Goal: Task Accomplishment & Management: Complete application form

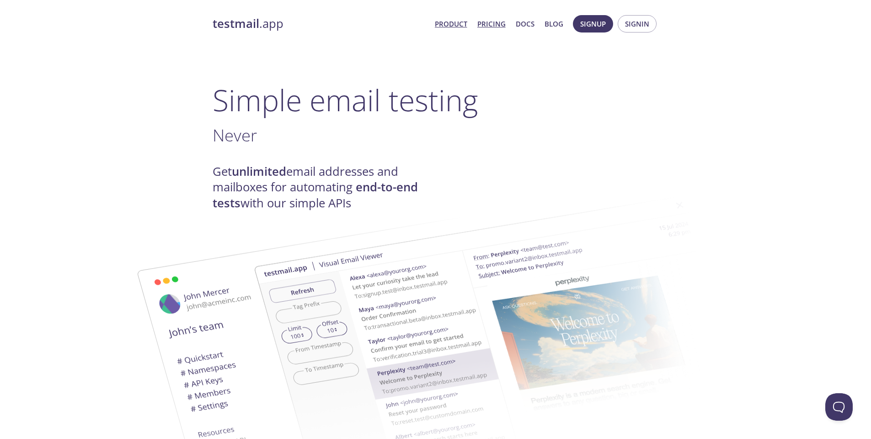
click at [486, 24] on link "Pricing" at bounding box center [491, 24] width 28 height 12
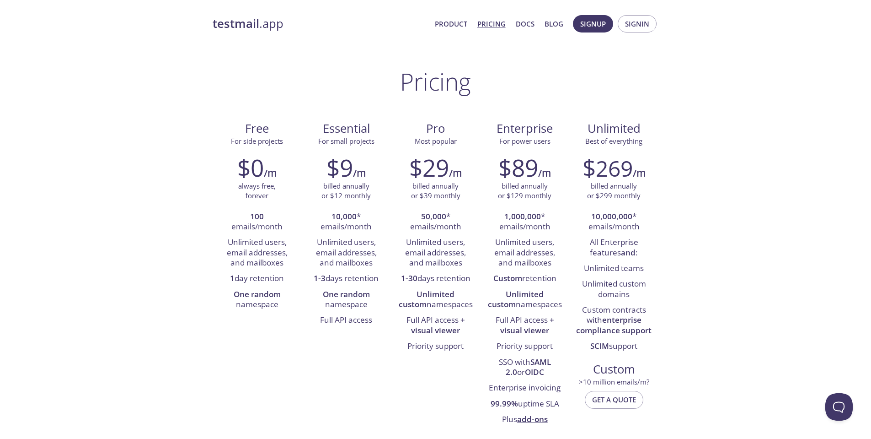
click at [528, 24] on link "Docs" at bounding box center [525, 24] width 19 height 12
click at [448, 27] on link "Product" at bounding box center [451, 24] width 32 height 12
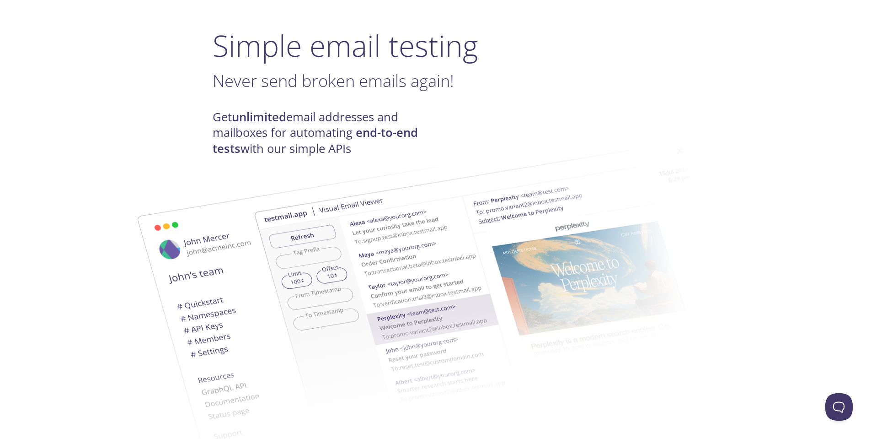
scroll to position [183, 0]
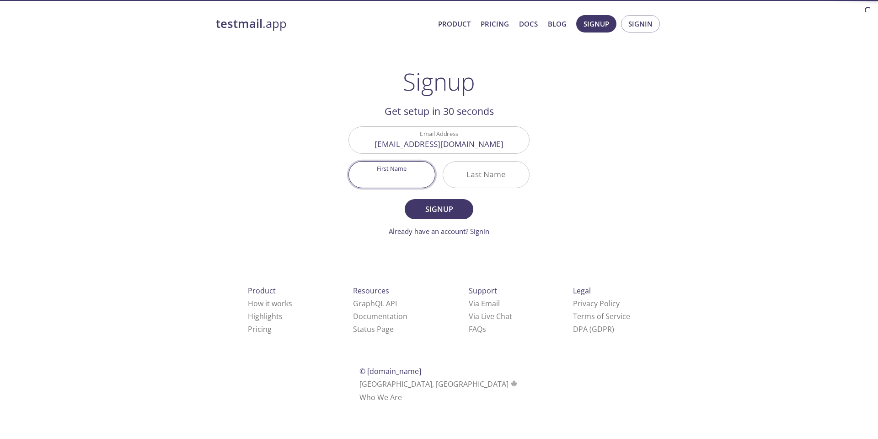
click at [390, 174] on input "First Name" at bounding box center [392, 174] width 86 height 26
type input "Milos"
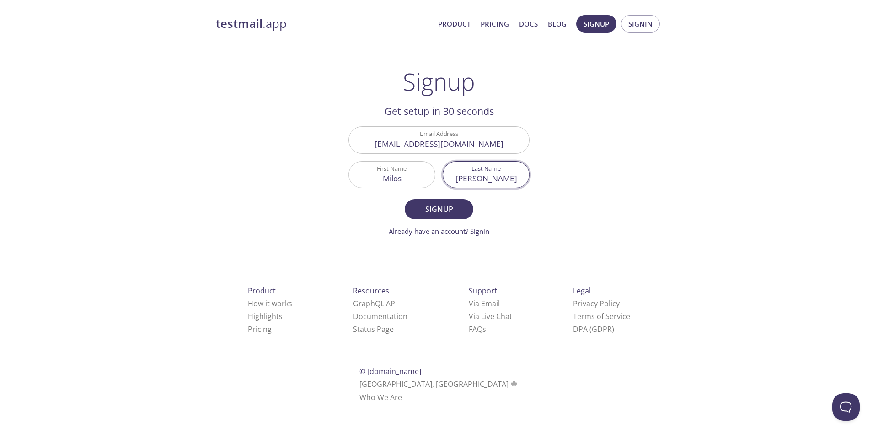
click at [477, 182] on input "Jovanovic" at bounding box center [486, 174] width 86 height 26
click at [504, 179] on input "Jovanovic" at bounding box center [486, 174] width 86 height 26
type input "Jovanovic"
click at [443, 213] on span "Signup" at bounding box center [439, 209] width 48 height 13
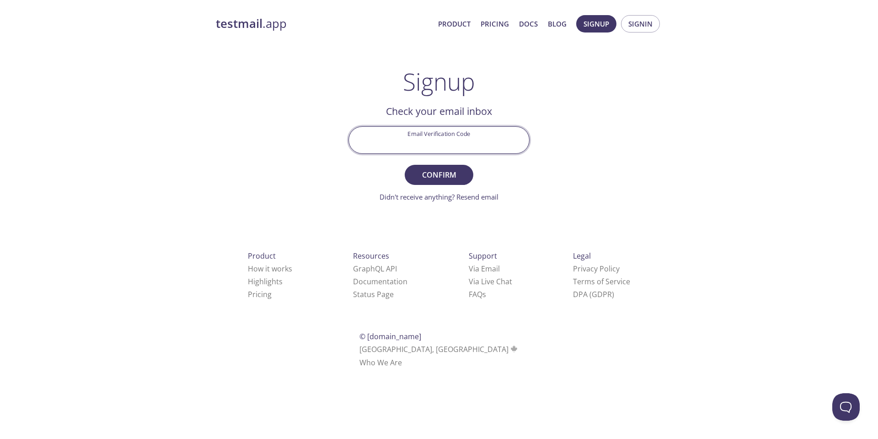
click at [450, 135] on input "Email Verification Code" at bounding box center [439, 140] width 180 height 26
click at [613, 113] on div "testmail .app Product Pricing Docs Blog Signup Signin Signup Get setup in 30 se…" at bounding box center [439, 201] width 468 height 385
click at [426, 142] on input "Email Verification Code" at bounding box center [439, 140] width 180 height 26
paste input "LEQDG6A"
type input "LEQDG6A"
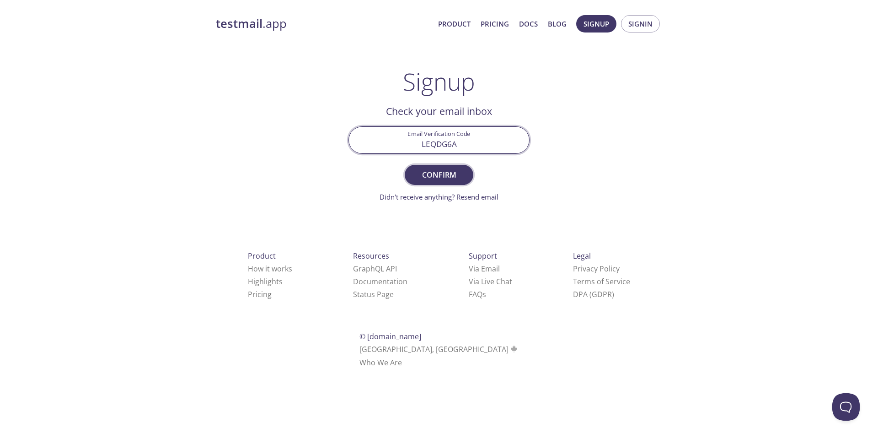
click at [440, 173] on span "Confirm" at bounding box center [439, 174] width 48 height 13
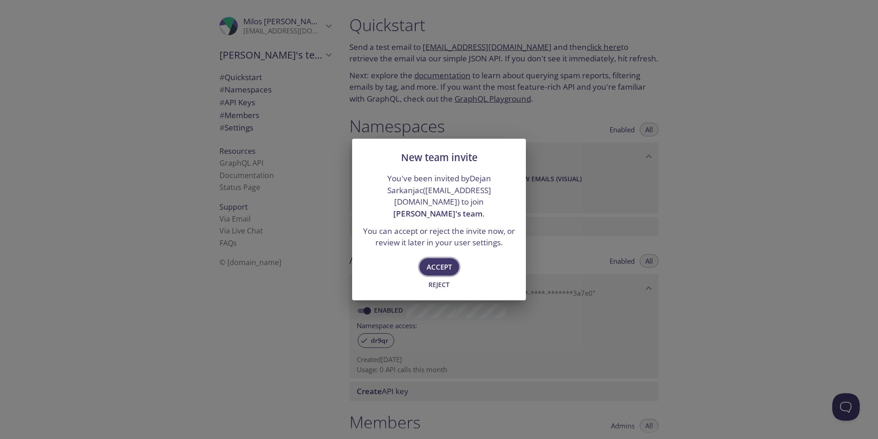
click at [445, 261] on span "Accept" at bounding box center [439, 267] width 25 height 12
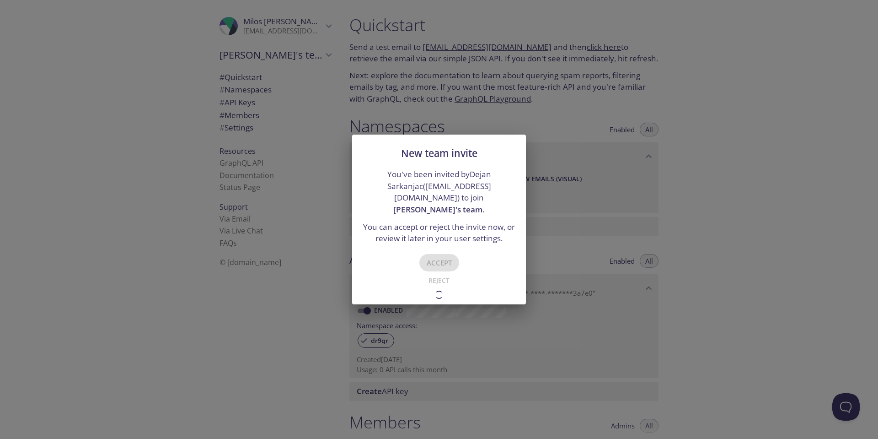
type input "Dejan's team"
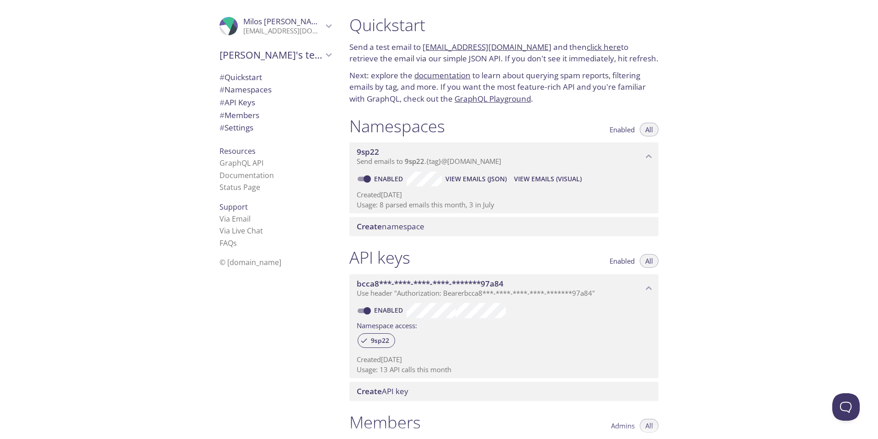
click at [259, 90] on span "# Namespaces" at bounding box center [245, 89] width 52 height 11
click at [245, 77] on span "# Quickstart" at bounding box center [240, 77] width 43 height 11
click at [242, 88] on span "# Namespaces" at bounding box center [245, 89] width 52 height 11
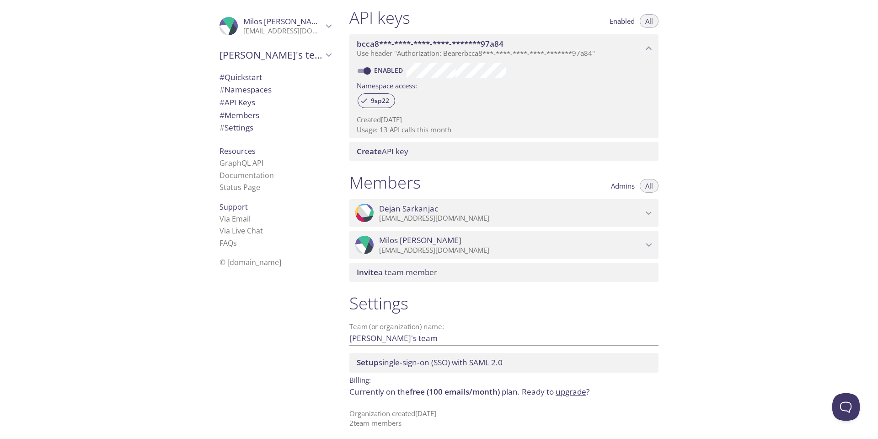
scroll to position [244, 0]
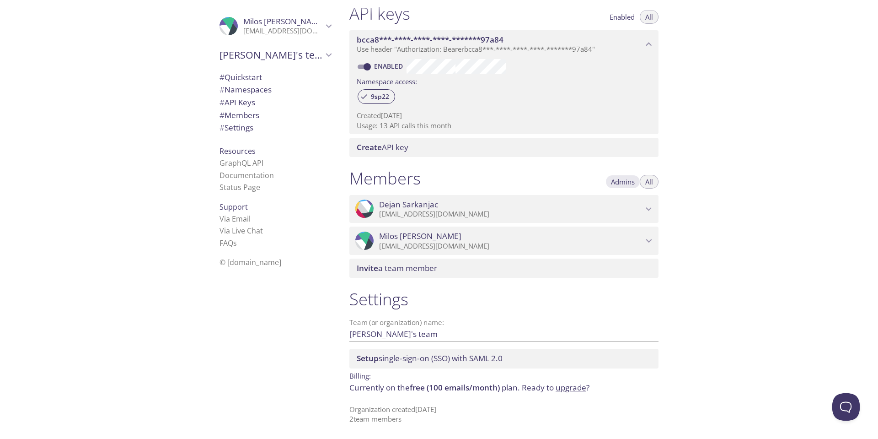
click at [628, 182] on span "Admins" at bounding box center [623, 182] width 24 height 0
click at [651, 182] on span "All" at bounding box center [649, 182] width 8 height 0
click at [749, 197] on div "Quickstart Send a test email to 9sp22.test@inbox.testmail.app and then click he…" at bounding box center [610, 219] width 536 height 439
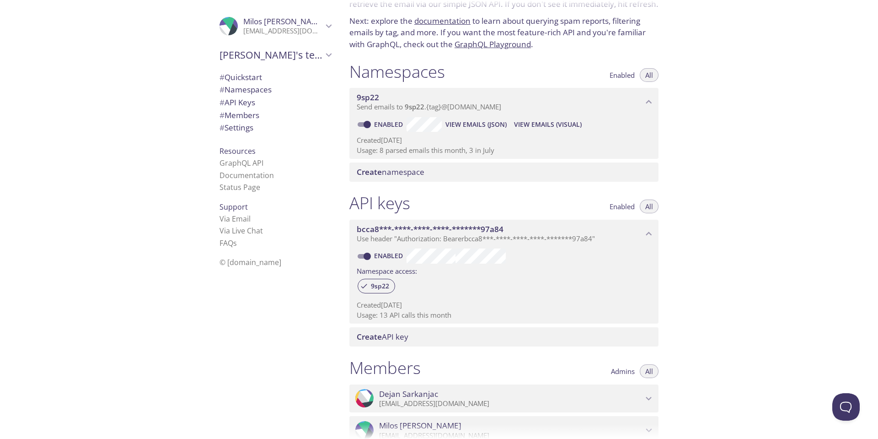
scroll to position [0, 0]
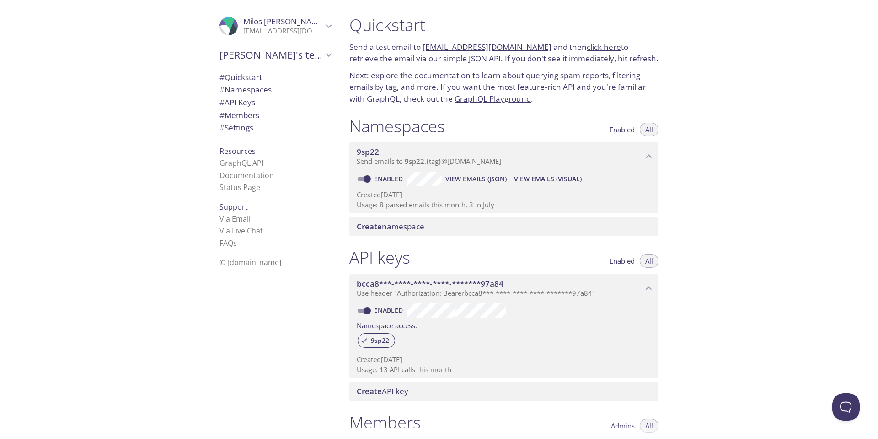
click at [492, 32] on h1 "Quickstart" at bounding box center [503, 25] width 309 height 21
